Goal: Find specific page/section: Find specific page/section

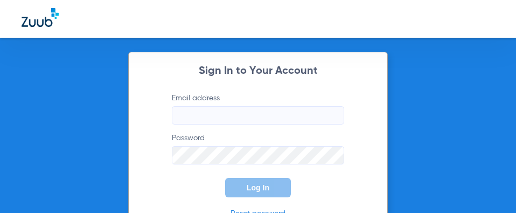
click at [284, 106] on input "Email address" at bounding box center [258, 115] width 172 height 18
type input "[EMAIL_ADDRESS][DOMAIN_NAME]"
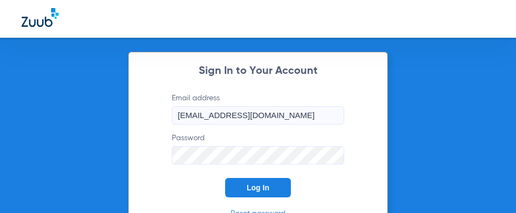
click at [225, 178] on button "Log In" at bounding box center [258, 187] width 66 height 19
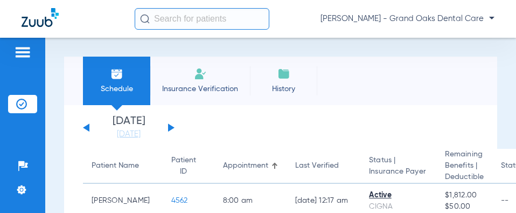
click at [235, 13] on input "text" at bounding box center [202, 19] width 135 height 22
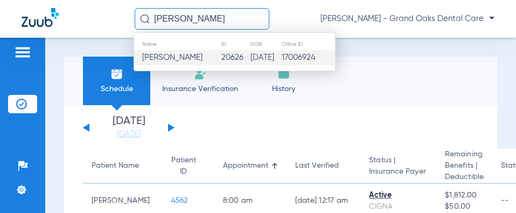
type input "[PERSON_NAME]"
click at [193, 59] on span "[PERSON_NAME]" at bounding box center [172, 57] width 60 height 8
